Goal: Information Seeking & Learning: Find specific fact

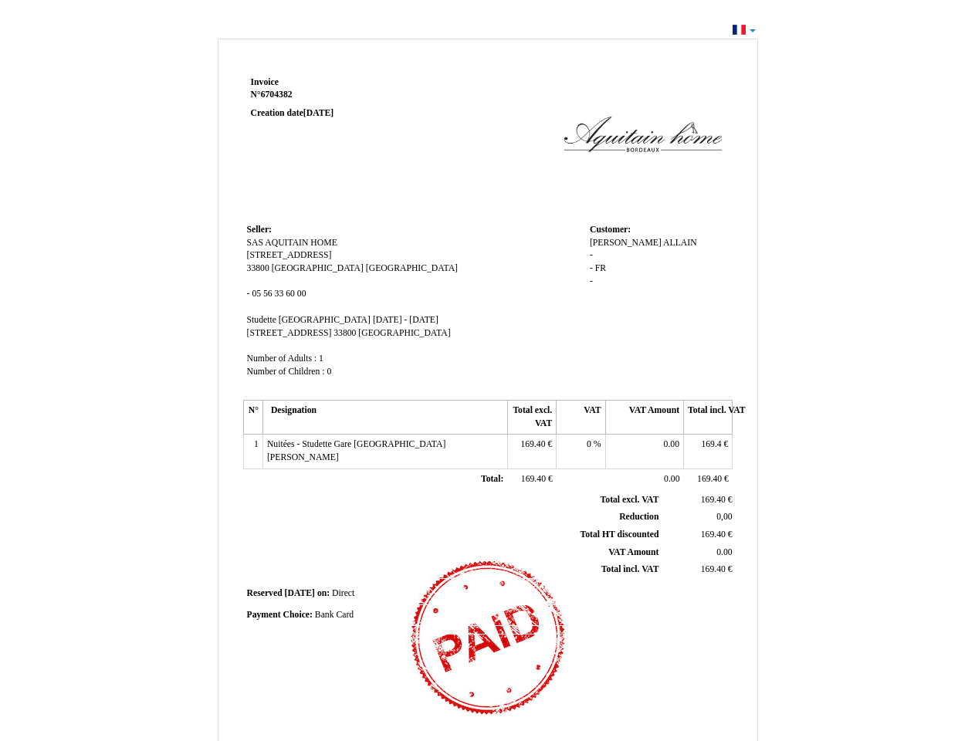
click at [265, 82] on span "Invoice" at bounding box center [265, 82] width 28 height 10
click at [279, 94] on span "6704382" at bounding box center [277, 95] width 32 height 10
click at [259, 229] on span "Seller:" at bounding box center [259, 230] width 25 height 10
click at [292, 242] on span "SAS AQUITAIN HOME" at bounding box center [292, 243] width 90 height 10
click at [289, 255] on span "[STREET_ADDRESS]" at bounding box center [289, 255] width 85 height 10
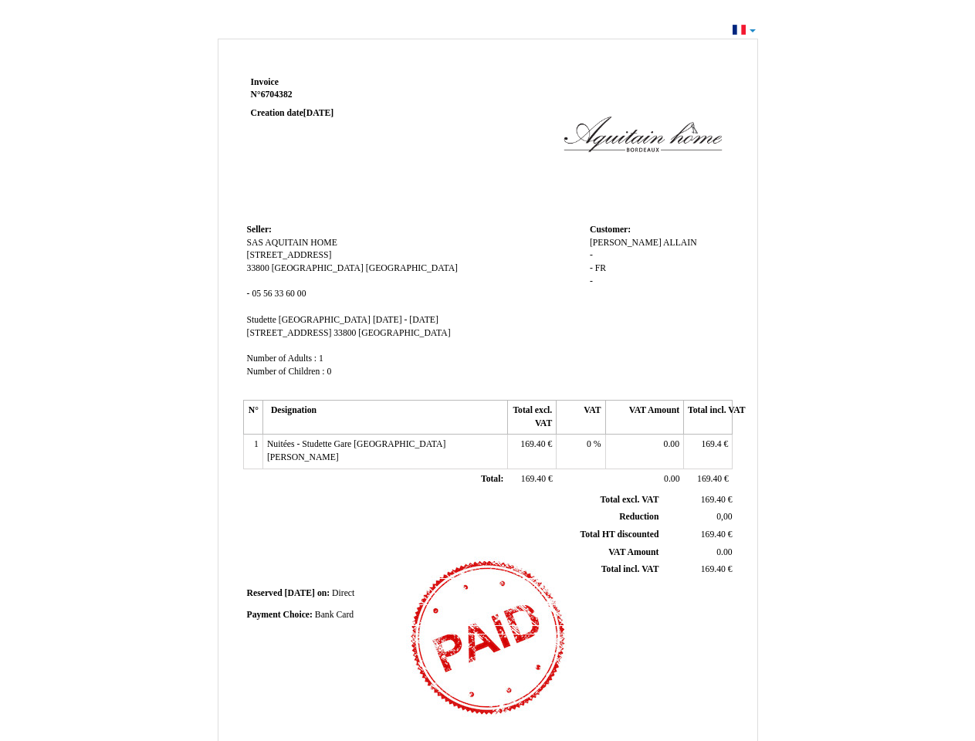
click at [259, 268] on span "33800" at bounding box center [258, 268] width 22 height 10
click at [290, 268] on span "[GEOGRAPHIC_DATA]" at bounding box center [318, 268] width 92 height 10
click at [366, 268] on span "[GEOGRAPHIC_DATA]" at bounding box center [412, 268] width 92 height 10
click at [279, 293] on span "05 56 33 60 00" at bounding box center [279, 294] width 54 height 10
click at [287, 320] on span "Studette [GEOGRAPHIC_DATA]" at bounding box center [308, 320] width 123 height 10
